Goal: Book appointment/travel/reservation

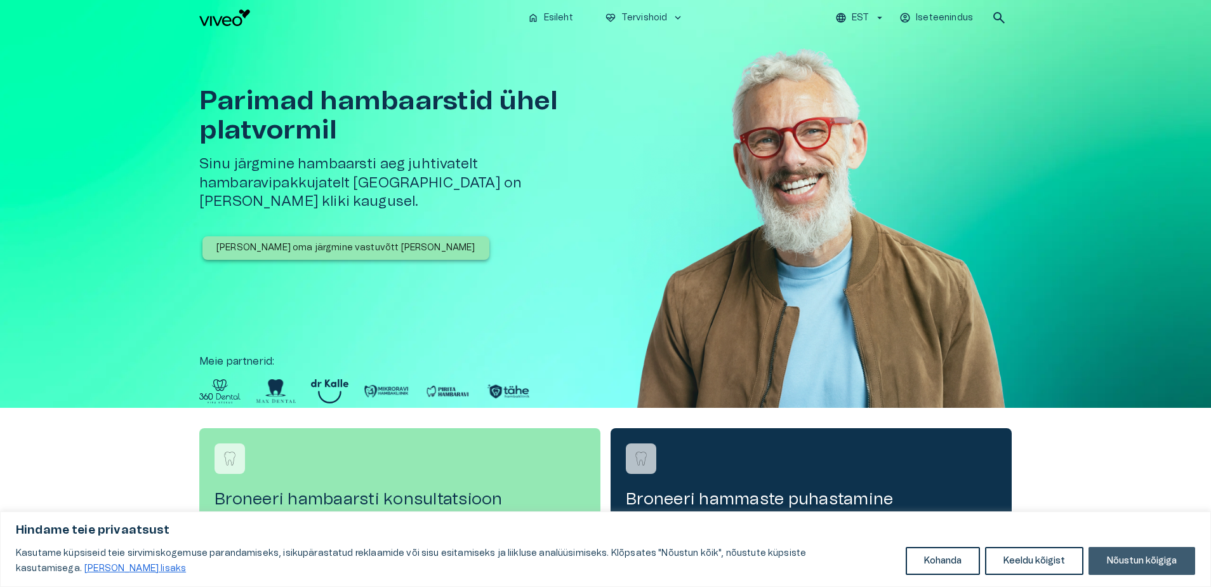
click at [1129, 555] on button "Nõustun kõigiga" at bounding box center [1142, 561] width 107 height 28
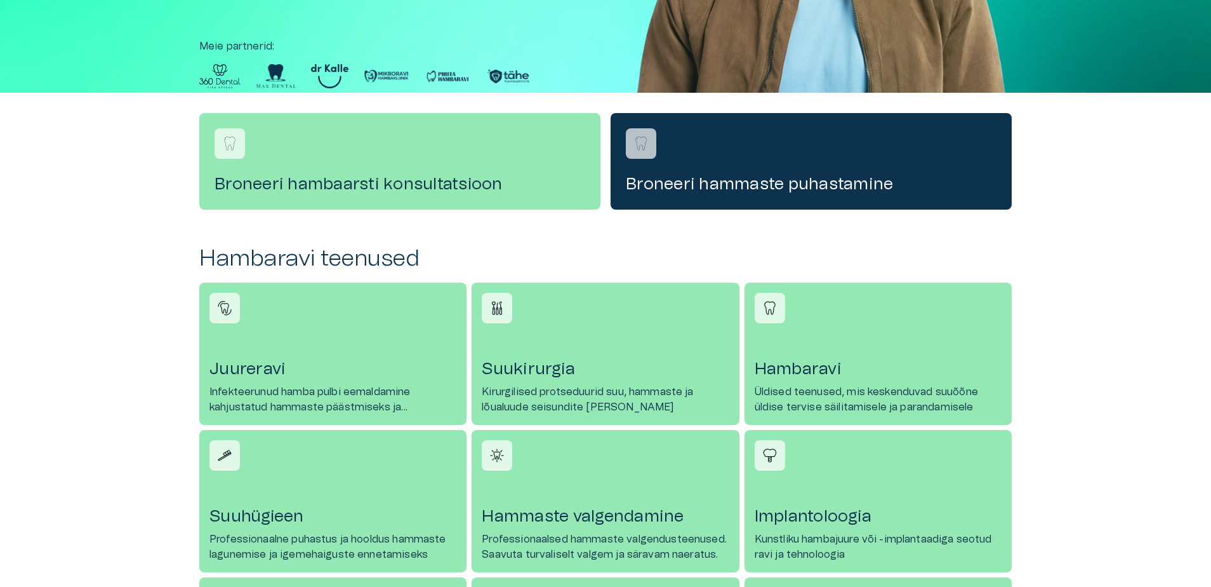
scroll to position [381, 0]
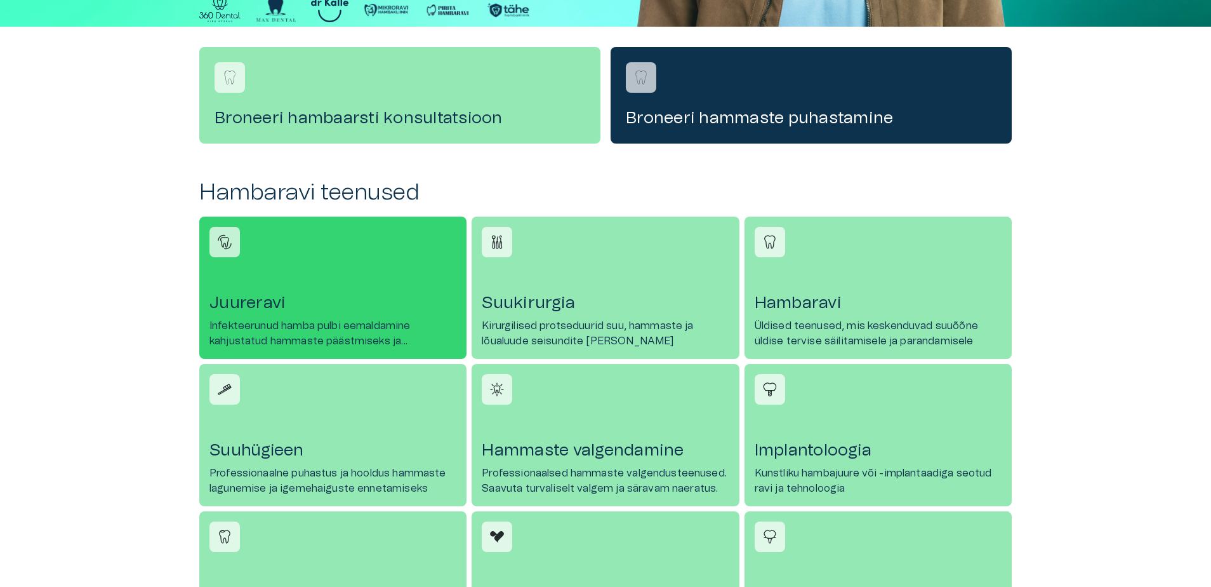
click at [224, 249] on img at bounding box center [224, 241] width 19 height 19
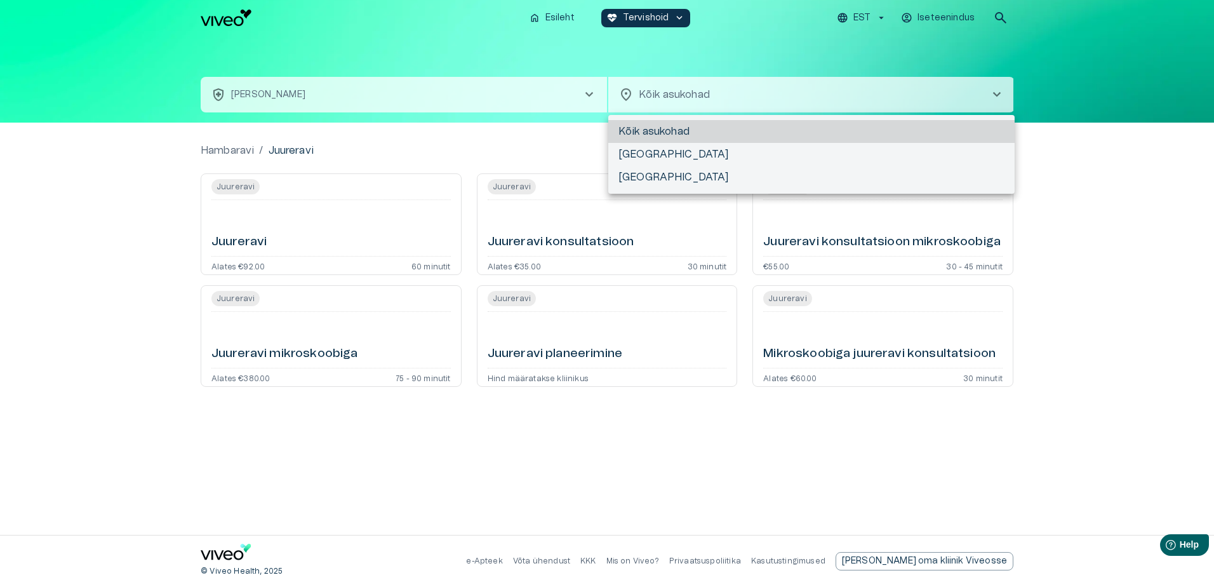
click at [707, 98] on body "Hindame teie privaatsust Kasutame küpsiseid teie sirvimiskogemuse parandamiseks…" at bounding box center [607, 293] width 1214 height 587
click at [707, 98] on div at bounding box center [607, 293] width 1214 height 587
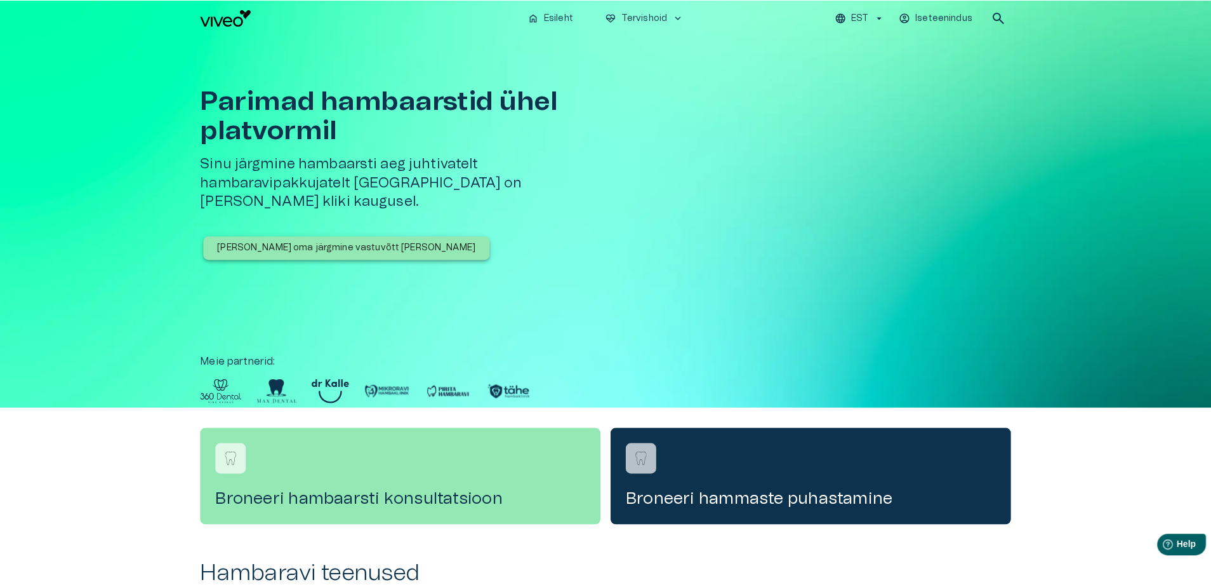
scroll to position [381, 0]
